Goal: Task Accomplishment & Management: Use online tool/utility

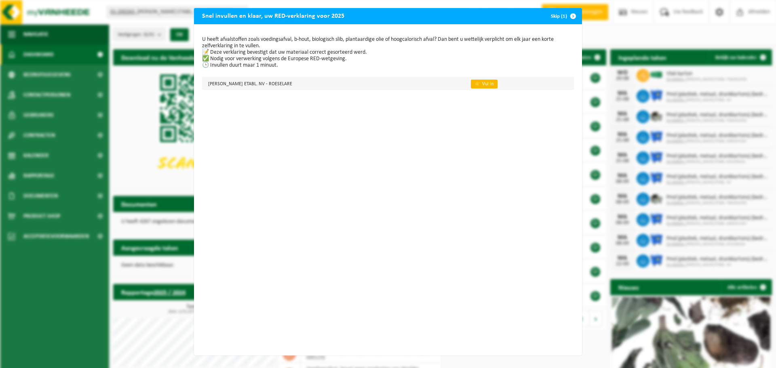
click at [471, 85] on link "👉 Vul in" at bounding box center [484, 84] width 27 height 9
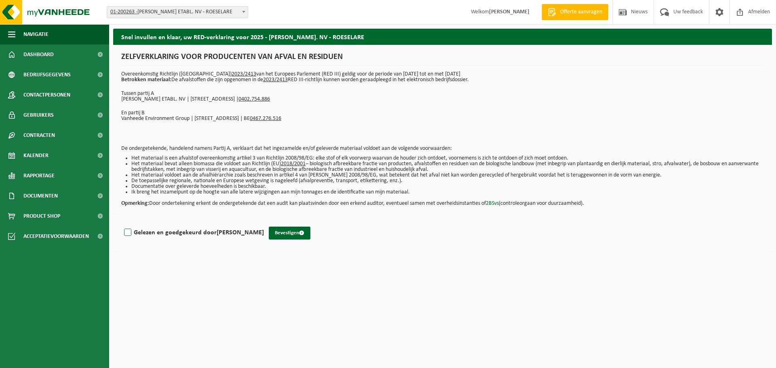
drag, startPoint x: 127, startPoint y: 235, endPoint x: 143, endPoint y: 235, distance: 16.6
click at [129, 235] on label "Gelezen en goedgekeurd door JOS DUPREZ" at bounding box center [192, 233] width 141 height 12
click at [264, 223] on input "Gelezen en goedgekeurd door JOS DUPREZ" at bounding box center [264, 222] width 0 height 0
checkbox input "true"
click at [277, 232] on button "Bevestigen" at bounding box center [290, 233] width 42 height 13
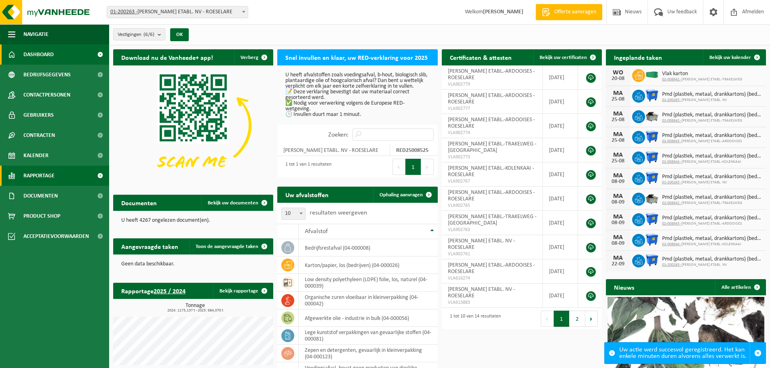
click at [36, 175] on span "Rapportage" at bounding box center [38, 176] width 31 height 20
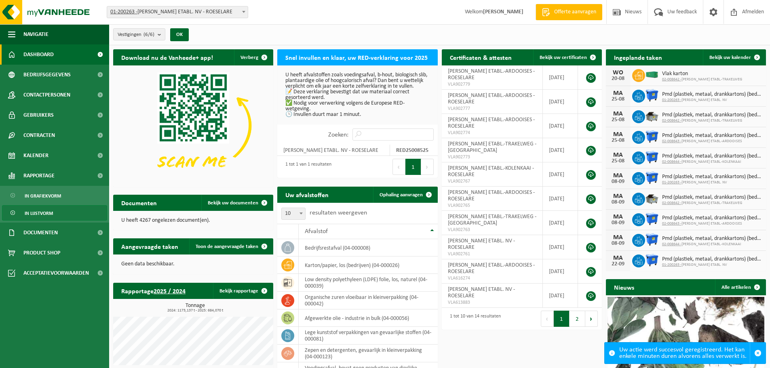
click at [46, 210] on span "In lijstvorm" at bounding box center [39, 213] width 28 height 15
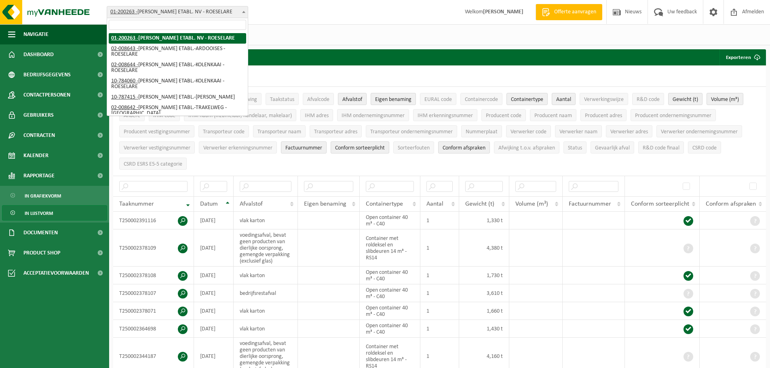
click at [152, 13] on span "01-200263 - SOUBRY JOSEPH ETABL. NV - ROESELARE" at bounding box center [177, 11] width 141 height 11
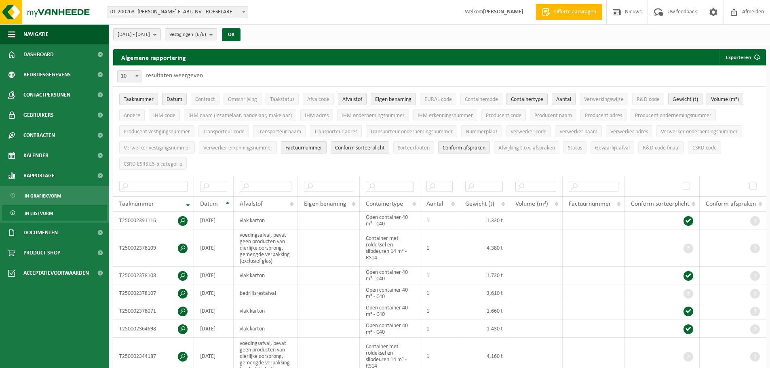
click at [319, 23] on div "Vestiging: 01-200263 - SOUBRY JOSEPH ETABL. NV - ROESELARE 02-008643 - SOUBRY J…" at bounding box center [385, 12] width 770 height 25
click at [150, 35] on span "2025-03-01 - 2025-08-20" at bounding box center [134, 35] width 32 height 12
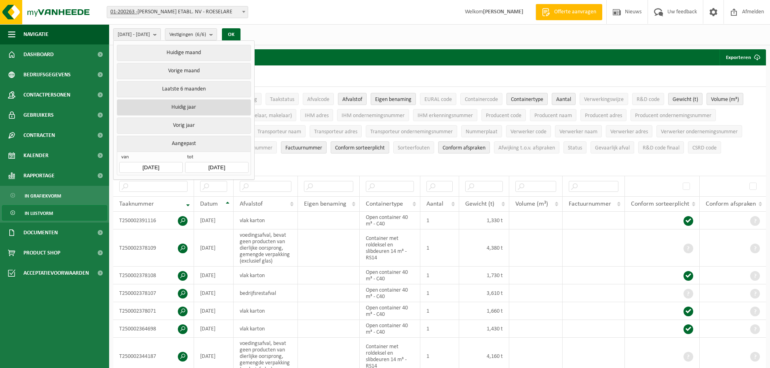
click at [186, 103] on button "Huidig jaar" at bounding box center [184, 107] width 134 height 16
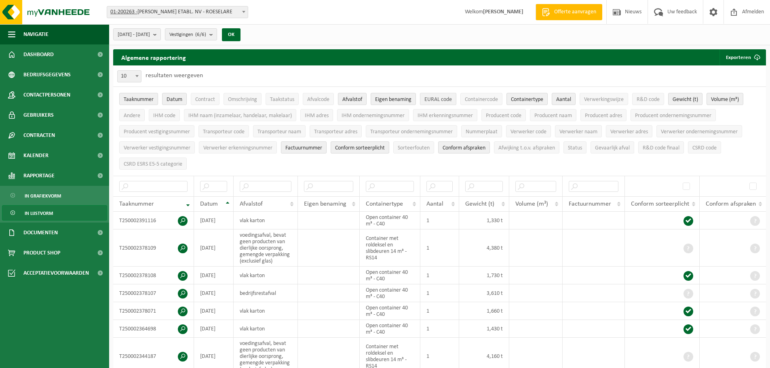
click at [440, 98] on span "EURAL code" at bounding box center [437, 100] width 27 height 6
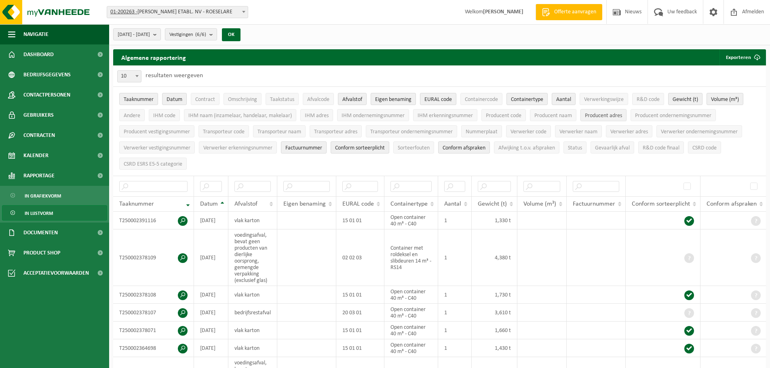
click at [612, 116] on span "Producent adres" at bounding box center [603, 116] width 37 height 6
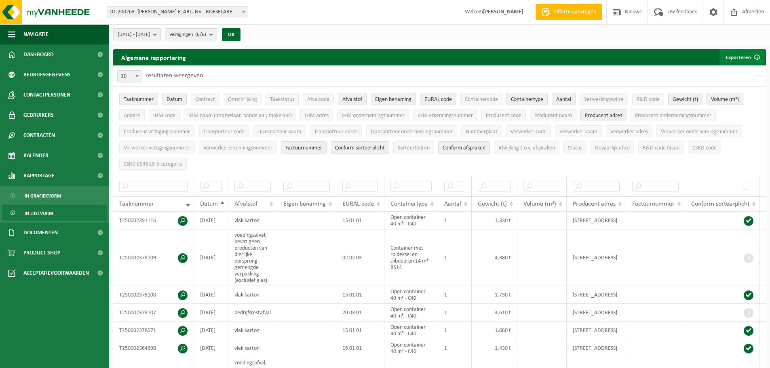
click at [735, 56] on button "Exporteren" at bounding box center [742, 57] width 46 height 16
click at [733, 74] on link "Enkel mijn selectie" at bounding box center [727, 73] width 73 height 16
click at [737, 73] on link "Enkel mijn selectie" at bounding box center [727, 73] width 73 height 16
click at [145, 36] on span "2025-01-01 - 2025-08-20" at bounding box center [134, 35] width 32 height 12
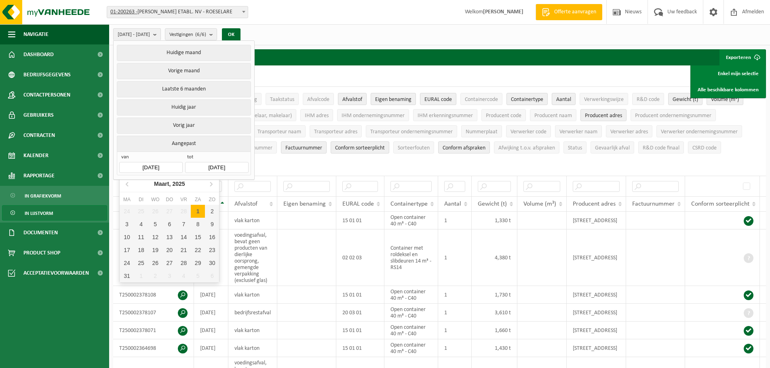
click at [173, 165] on input "2025-01-01" at bounding box center [150, 167] width 63 height 11
click at [128, 186] on icon at bounding box center [127, 183] width 13 height 13
click at [128, 186] on icon at bounding box center [127, 184] width 2 height 4
click at [210, 183] on icon at bounding box center [210, 183] width 13 height 13
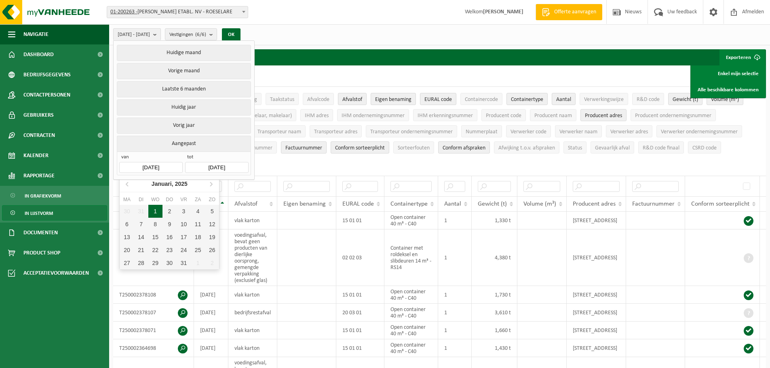
click at [158, 212] on div "1" at bounding box center [155, 211] width 14 height 13
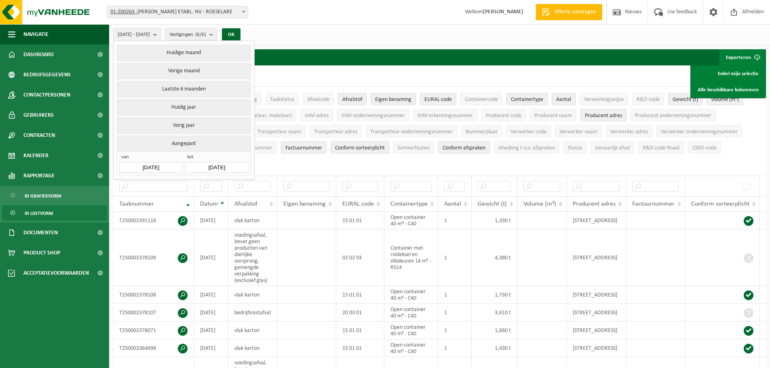
click at [230, 168] on input "2025-08-20" at bounding box center [216, 167] width 63 height 11
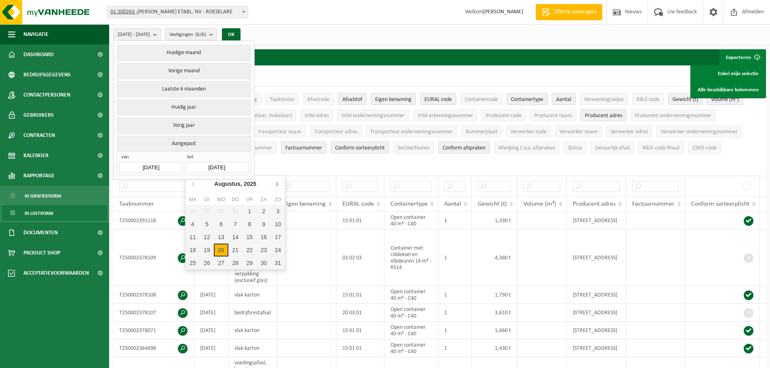
click at [278, 185] on icon at bounding box center [276, 183] width 13 height 13
click at [194, 185] on icon at bounding box center [193, 183] width 13 height 13
click at [234, 265] on div "31" at bounding box center [235, 263] width 14 height 13
type input "2025-07-31"
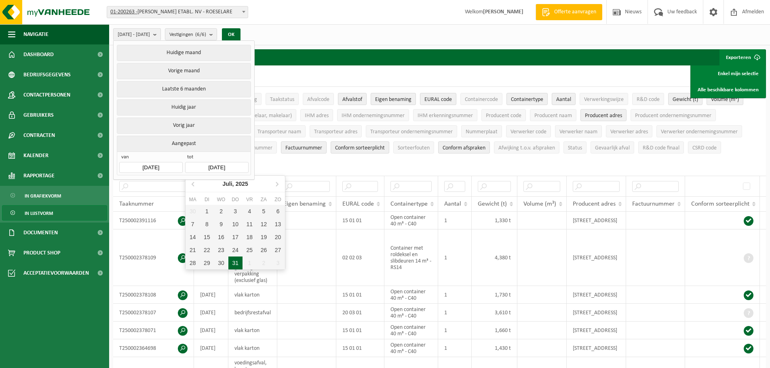
type input "2025-01-01"
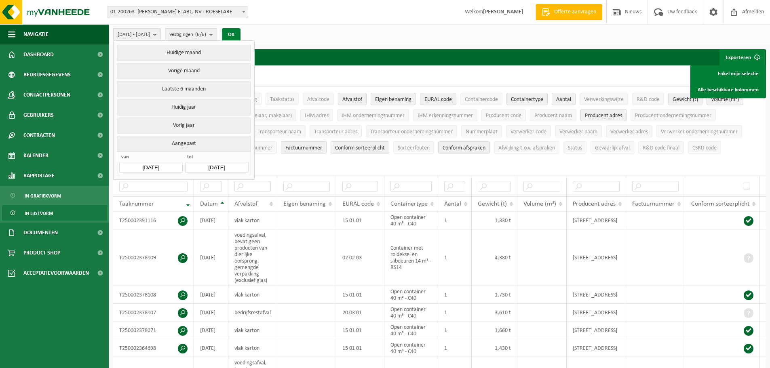
click at [240, 33] on button "OK" at bounding box center [231, 34] width 19 height 13
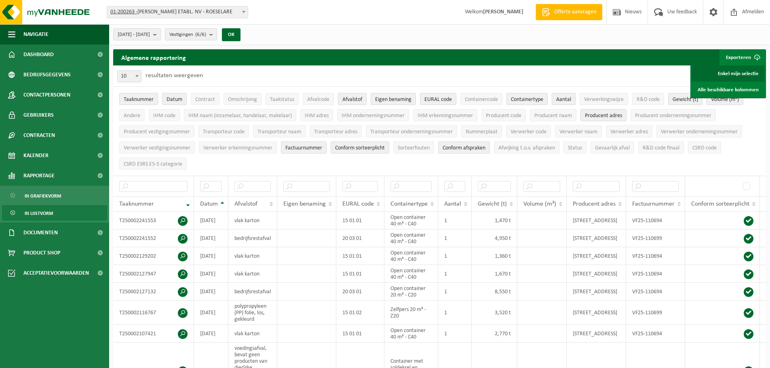
click at [733, 72] on link "Enkel mijn selectie" at bounding box center [727, 73] width 73 height 16
